Goal: Information Seeking & Learning: Learn about a topic

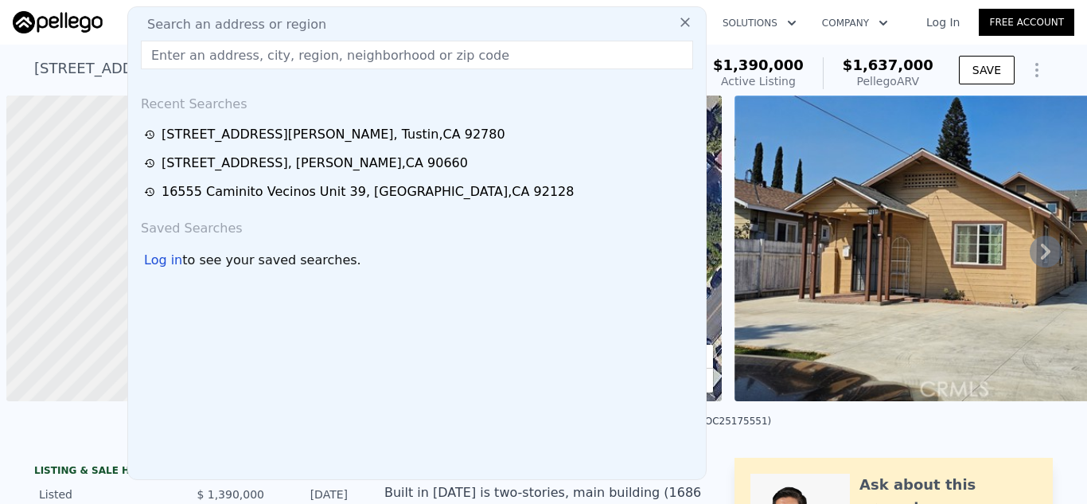
scroll to position [0, 6]
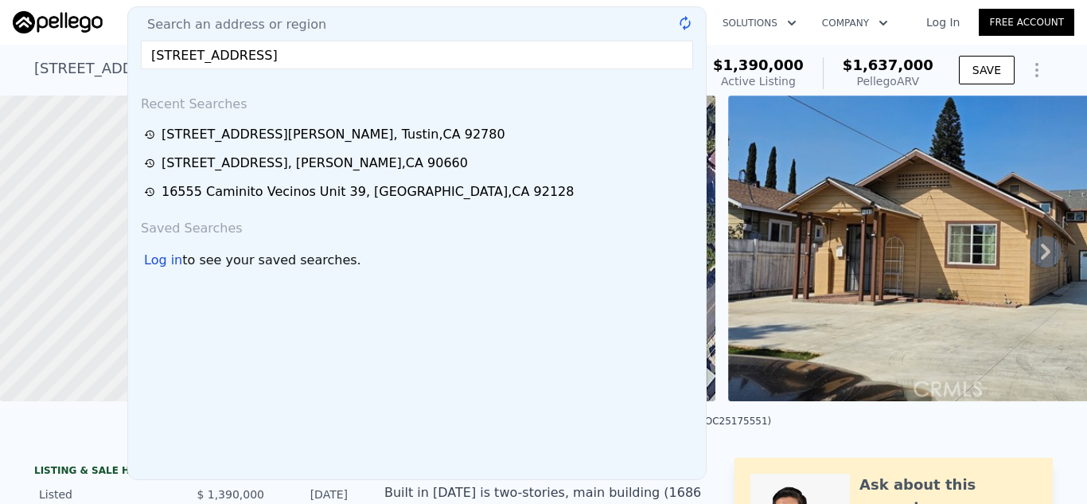
type input "[STREET_ADDRESS]"
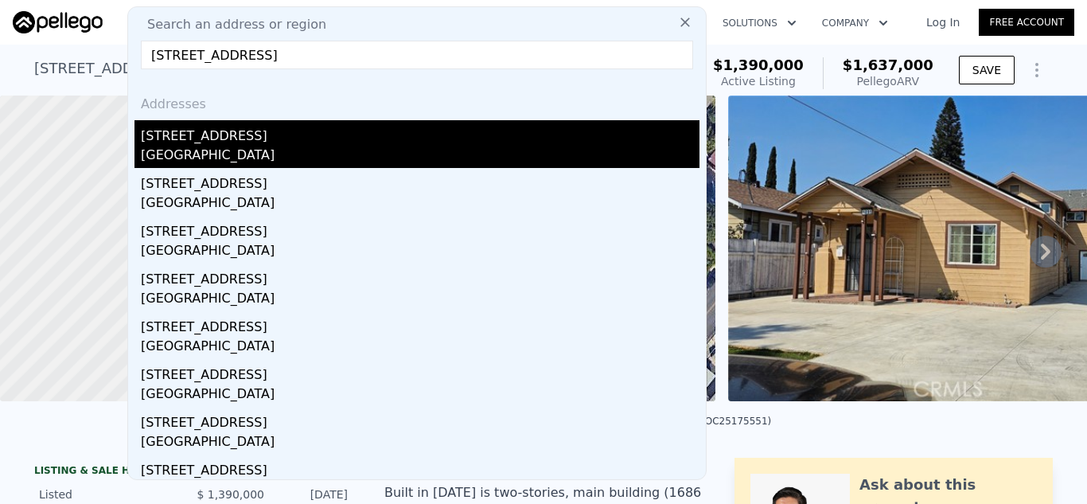
click at [295, 134] on div "[STREET_ADDRESS]" at bounding box center [420, 132] width 559 height 25
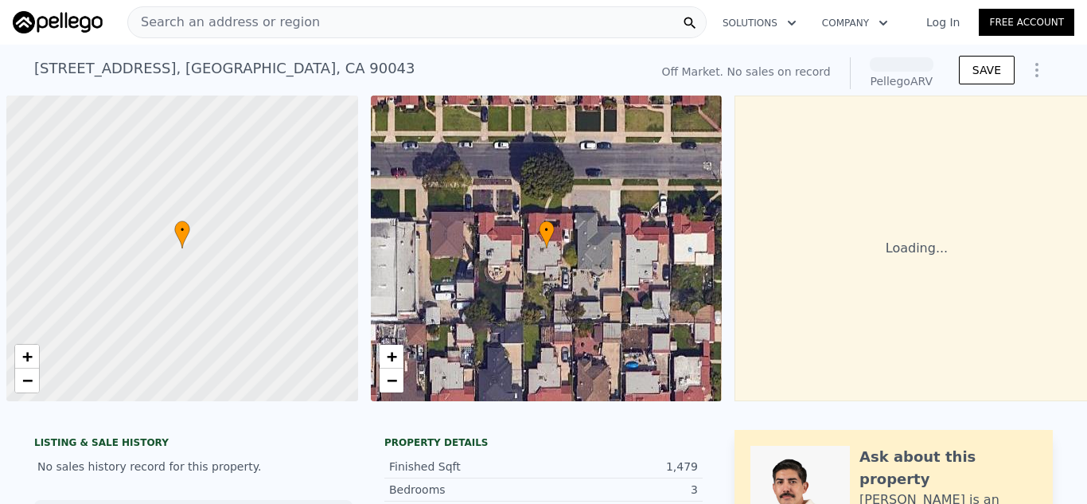
scroll to position [0, 6]
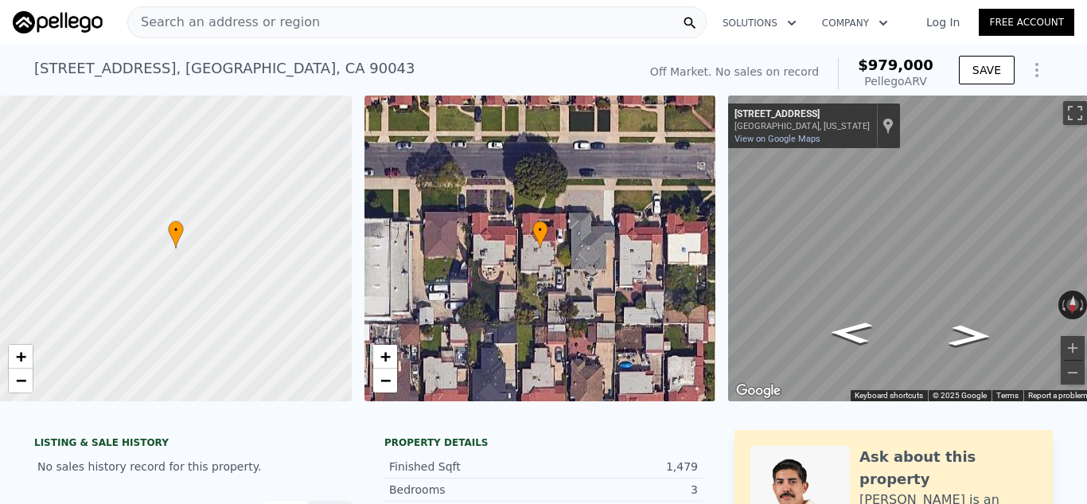
click at [362, 20] on div "Search an address or region" at bounding box center [416, 22] width 579 height 32
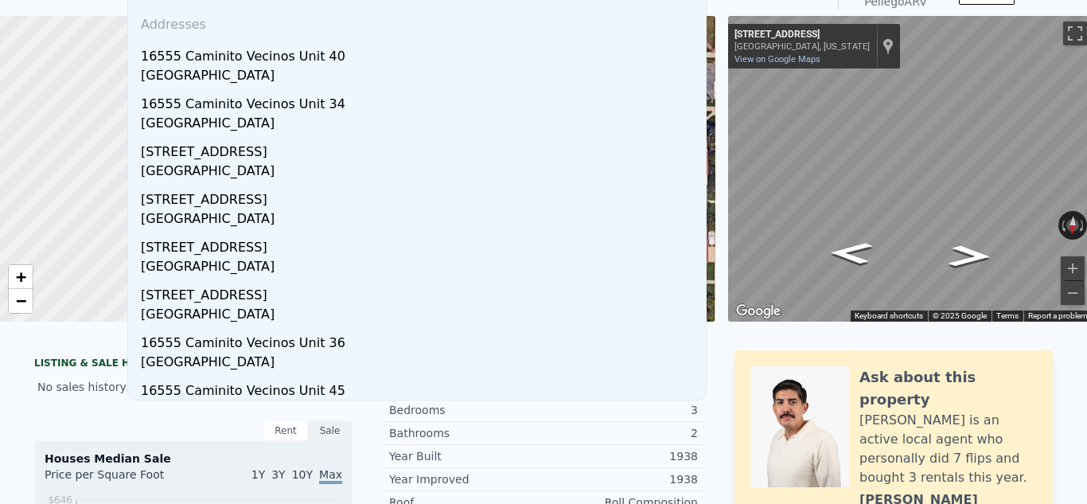
scroll to position [0, 0]
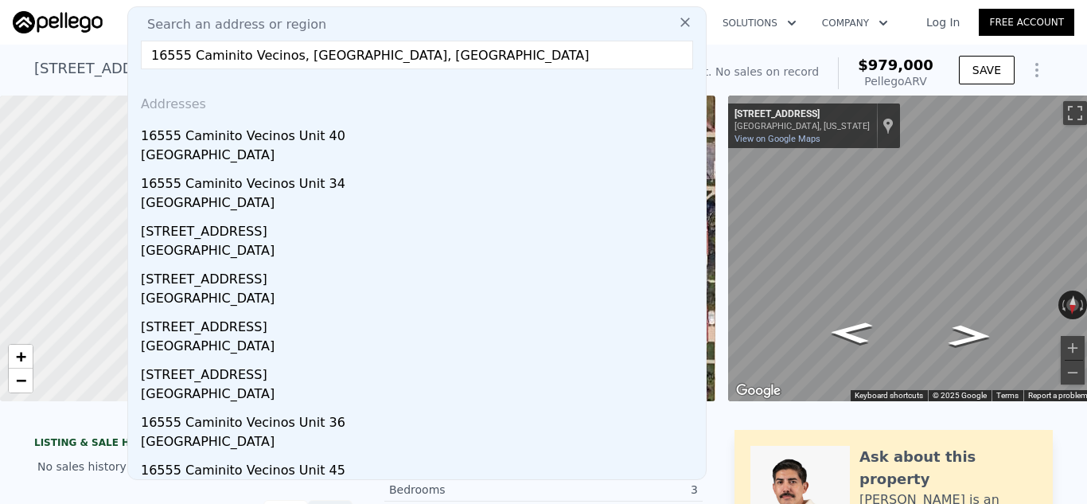
click at [289, 59] on input "16555 Caminito Vecinos, [GEOGRAPHIC_DATA], [GEOGRAPHIC_DATA]" at bounding box center [417, 55] width 552 height 29
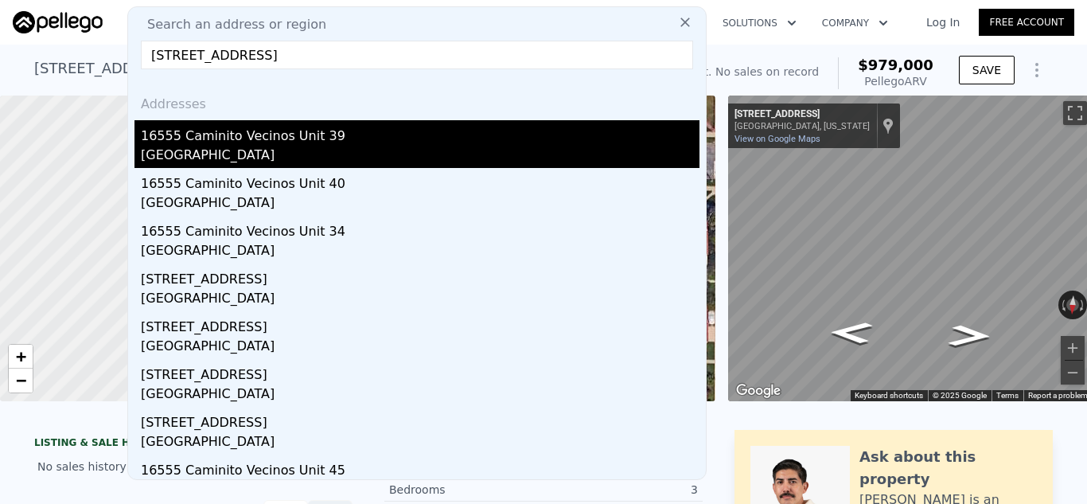
type input "[STREET_ADDRESS]"
click at [376, 146] on div "[GEOGRAPHIC_DATA]" at bounding box center [420, 157] width 559 height 22
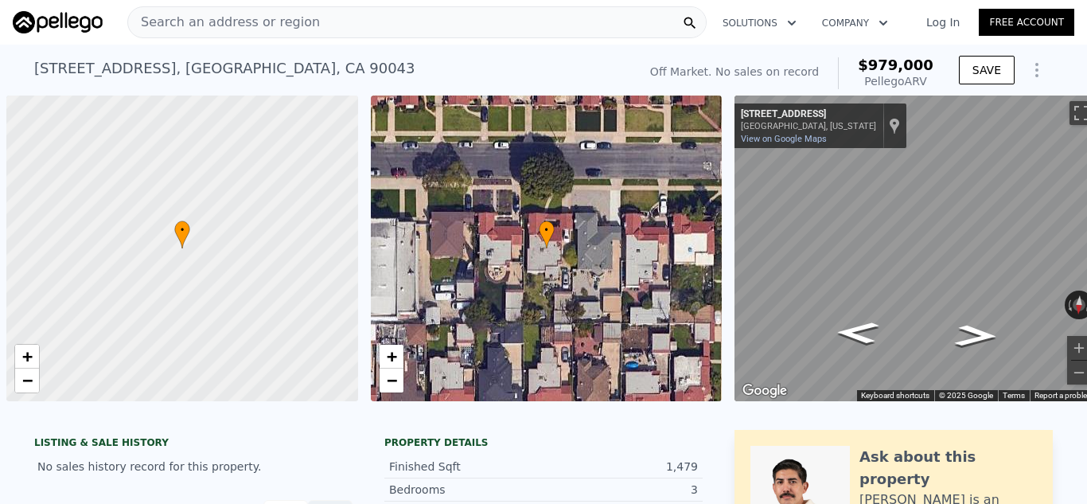
scroll to position [0, 6]
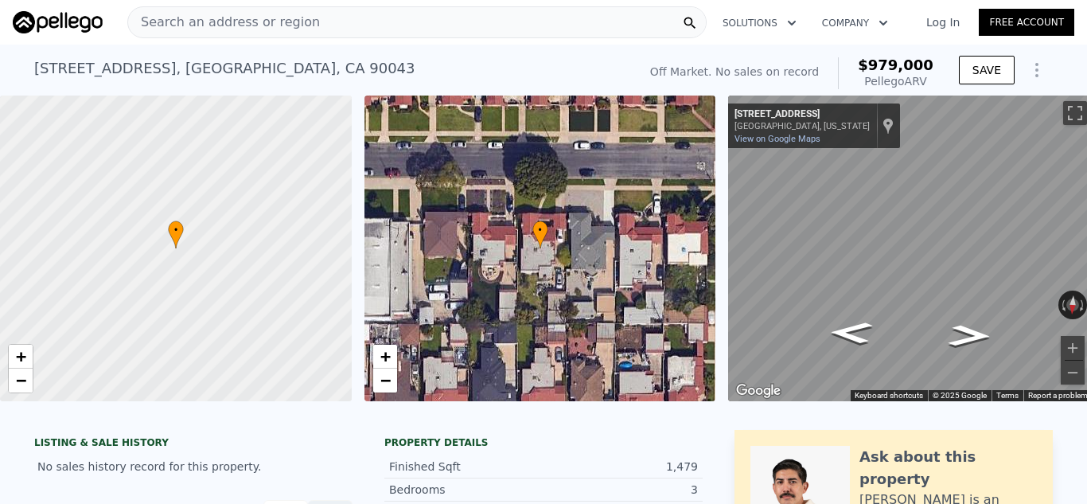
click at [509, 18] on div "Search an address or region" at bounding box center [416, 22] width 579 height 32
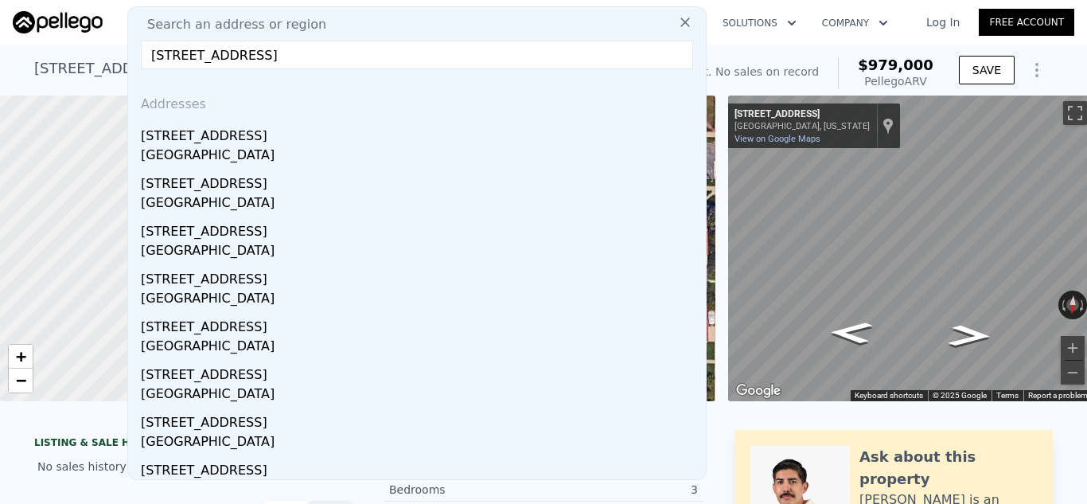
type input "7545 Tuscany, San Diego, CA"
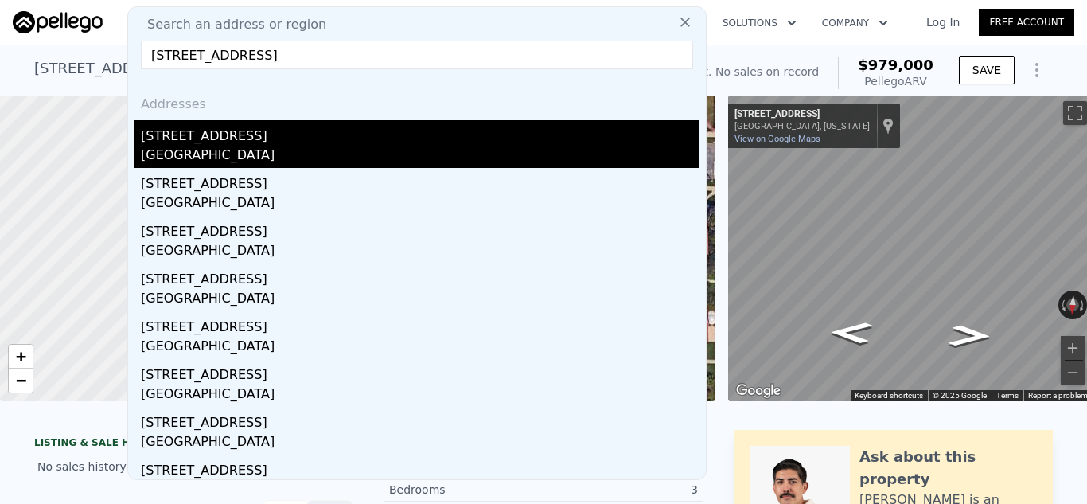
click at [191, 153] on div "San Diego, CA 92126" at bounding box center [420, 157] width 559 height 22
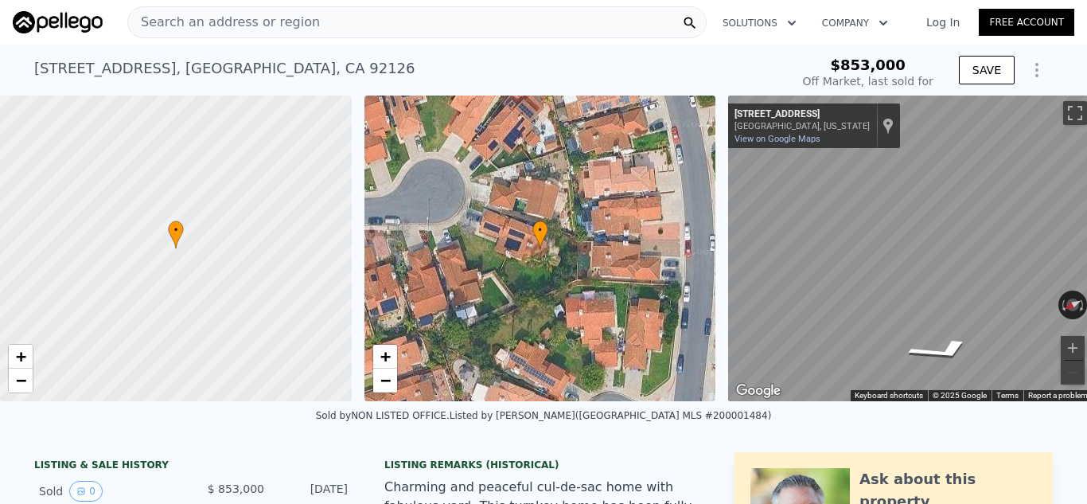
type input "$ 1,393,000"
type input "$ 389,544"
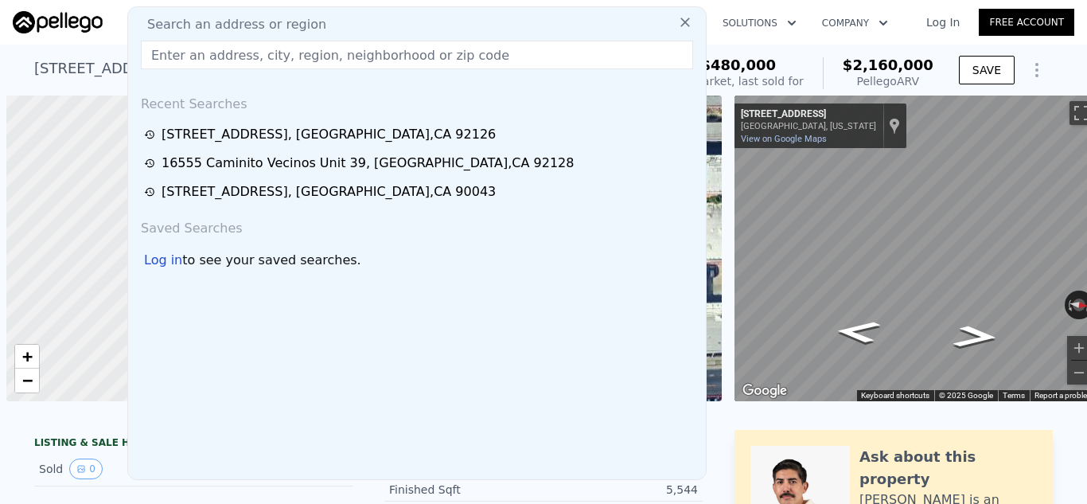
scroll to position [0, 6]
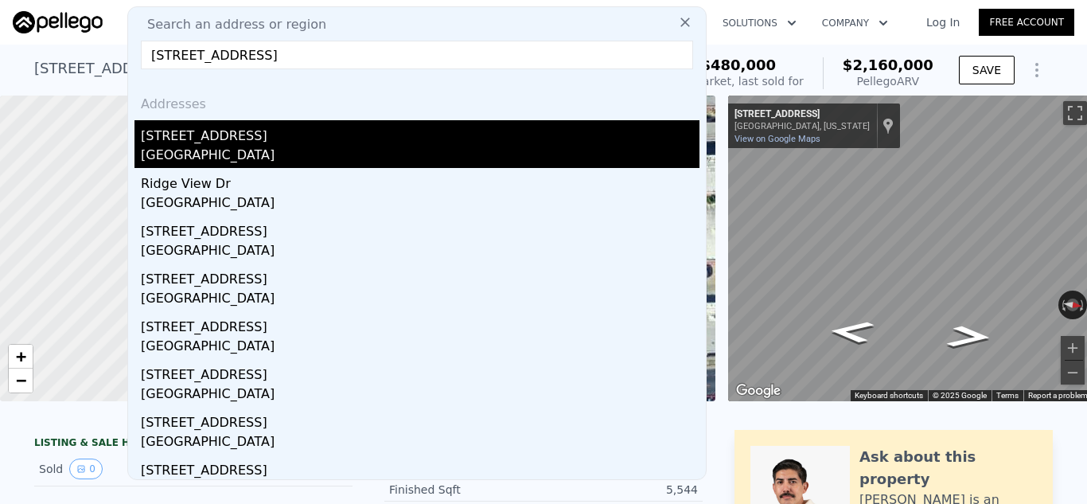
type input "130 Pleasant View Dr, Pleasant Hill, CA"
click at [372, 149] on div "Pleasant Hill, CA 94523" at bounding box center [420, 157] width 559 height 22
